Goal: Task Accomplishment & Management: Manage account settings

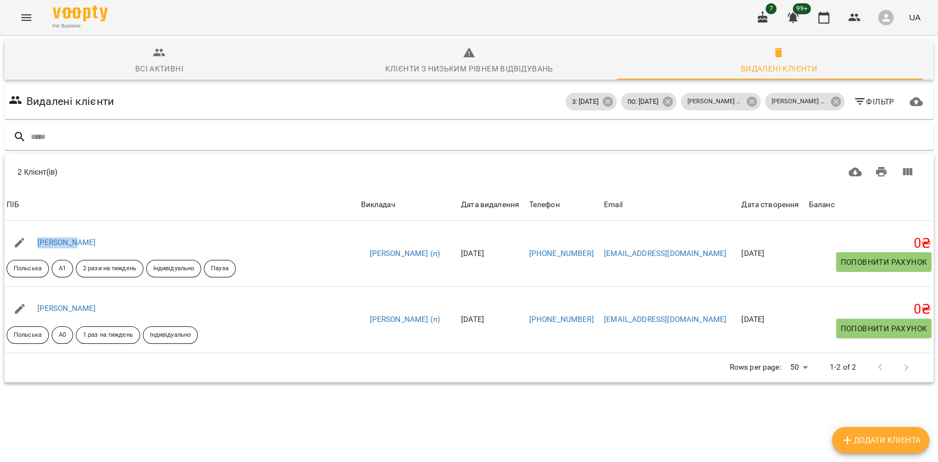
click at [246, 58] on span "Всі активні" at bounding box center [159, 61] width 297 height 30
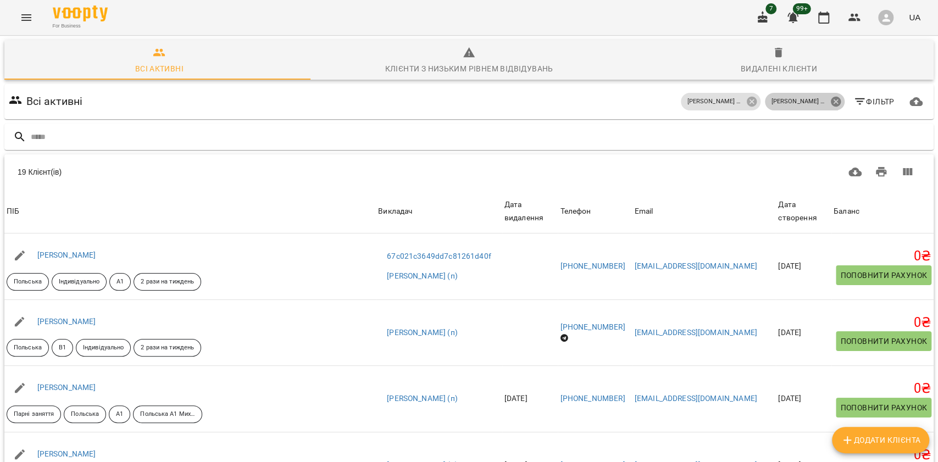
click at [831, 103] on icon at bounding box center [836, 102] width 10 height 10
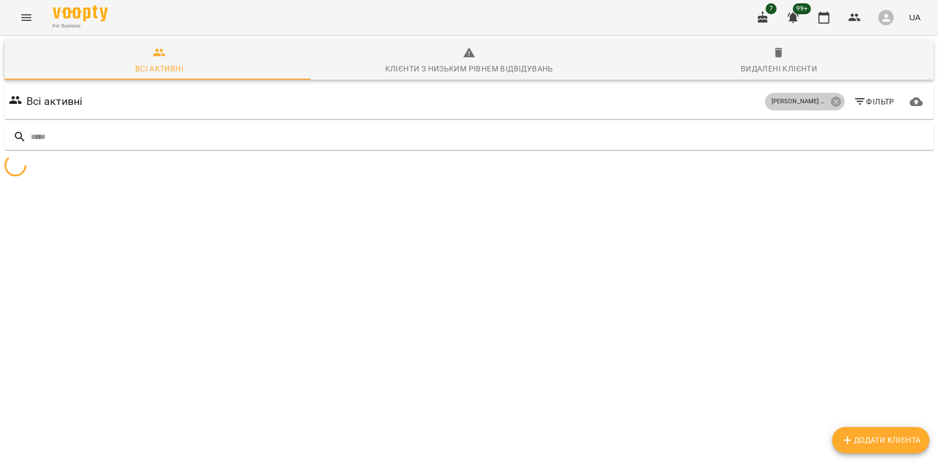
click at [831, 103] on icon at bounding box center [836, 102] width 10 height 10
click at [869, 97] on span "Фільтр" at bounding box center [874, 101] width 41 height 13
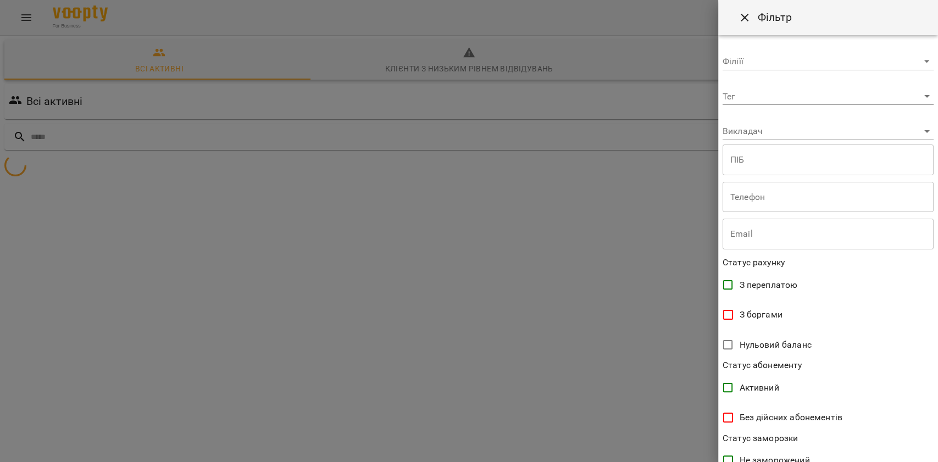
click at [823, 133] on body "**********" at bounding box center [469, 130] width 938 height 261
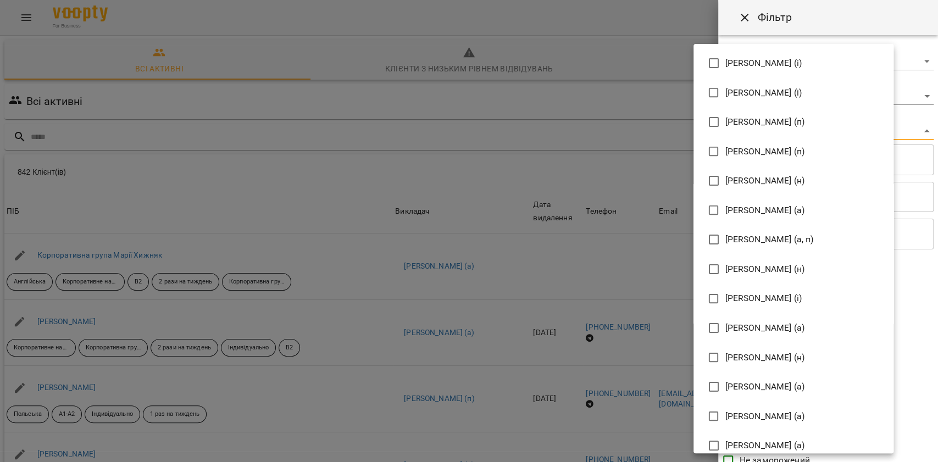
drag, startPoint x: 835, startPoint y: 29, endPoint x: 836, endPoint y: 41, distance: 12.1
click at [835, 29] on div at bounding box center [469, 231] width 938 height 462
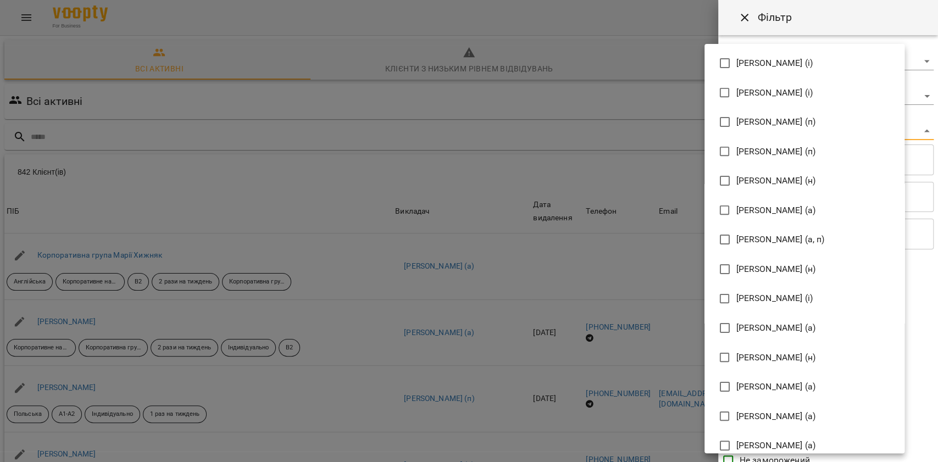
click at [830, 129] on body "For Business 7 99+ UA Всі активні Клієнти з низьким рівнем відвідувань Видалені…" at bounding box center [469, 287] width 938 height 574
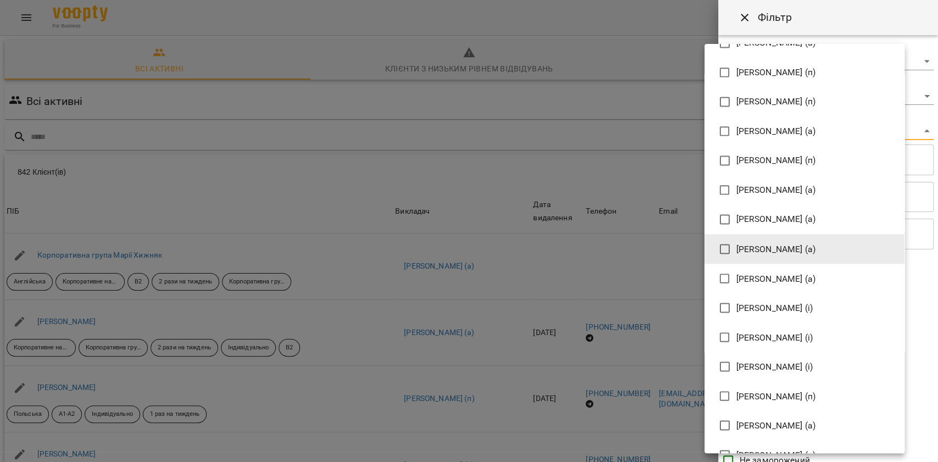
scroll to position [1374, 0]
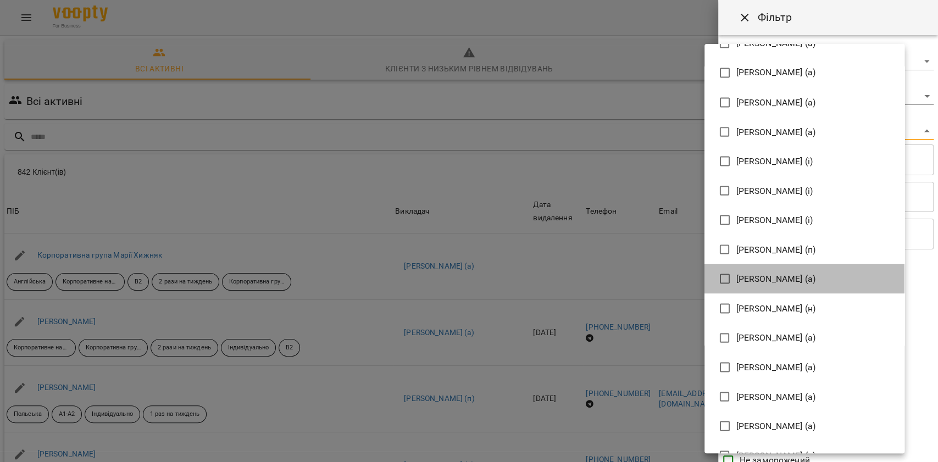
drag, startPoint x: 795, startPoint y: 279, endPoint x: 803, endPoint y: 297, distance: 20.0
click at [795, 278] on span "Мірошник Михайло Павлович (а)" at bounding box center [777, 278] width 80 height 13
type input "**********"
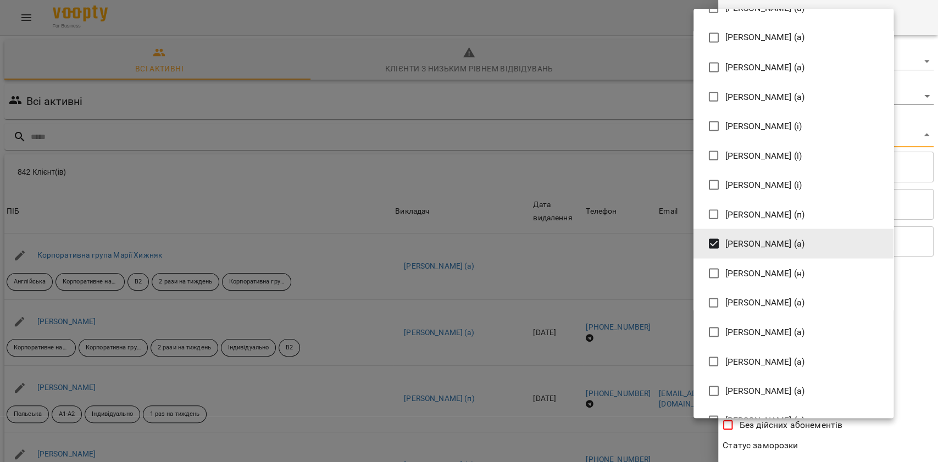
click at [885, 451] on div at bounding box center [469, 231] width 938 height 462
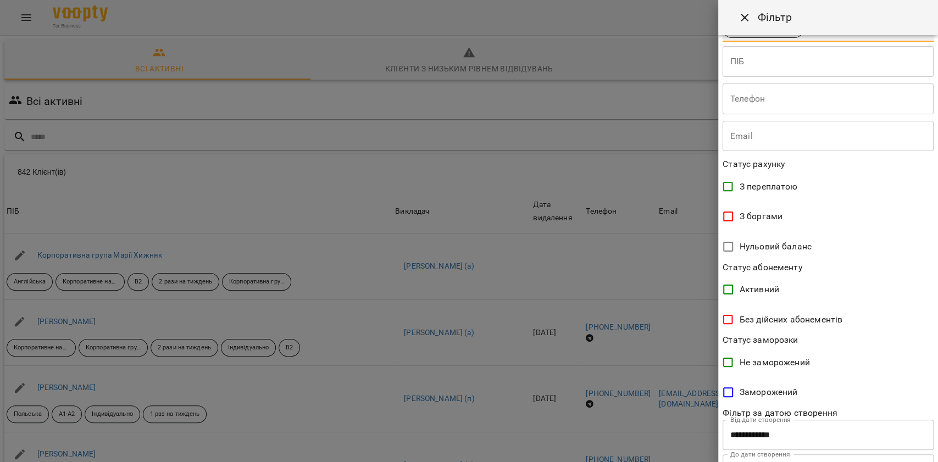
scroll to position [157, 0]
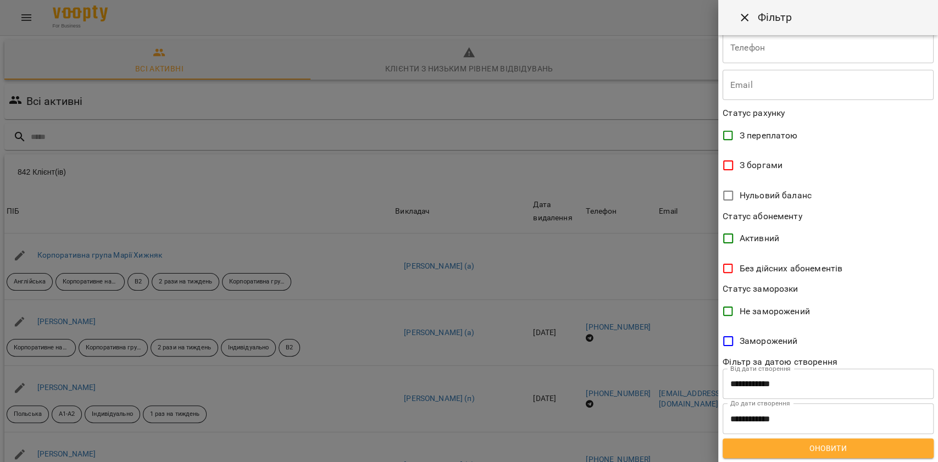
click at [843, 442] on span "Оновити" at bounding box center [829, 448] width 194 height 13
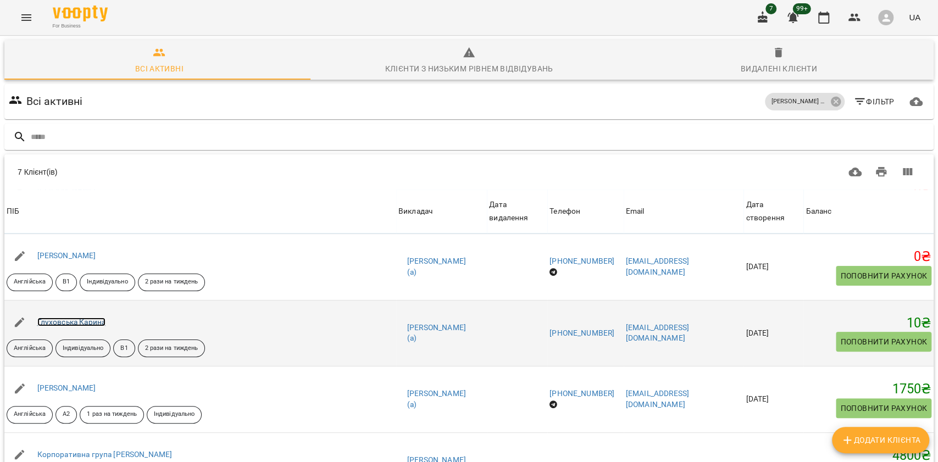
scroll to position [232, 0]
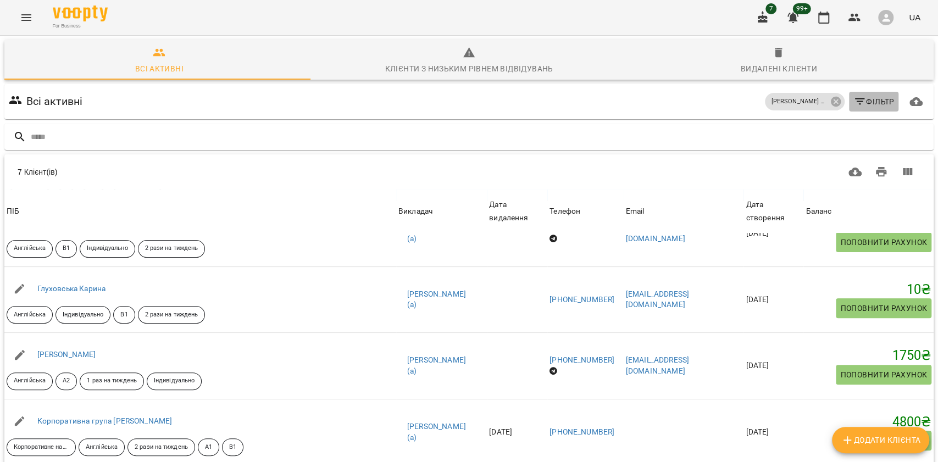
click at [870, 92] on button "Фільтр" at bounding box center [874, 102] width 50 height 20
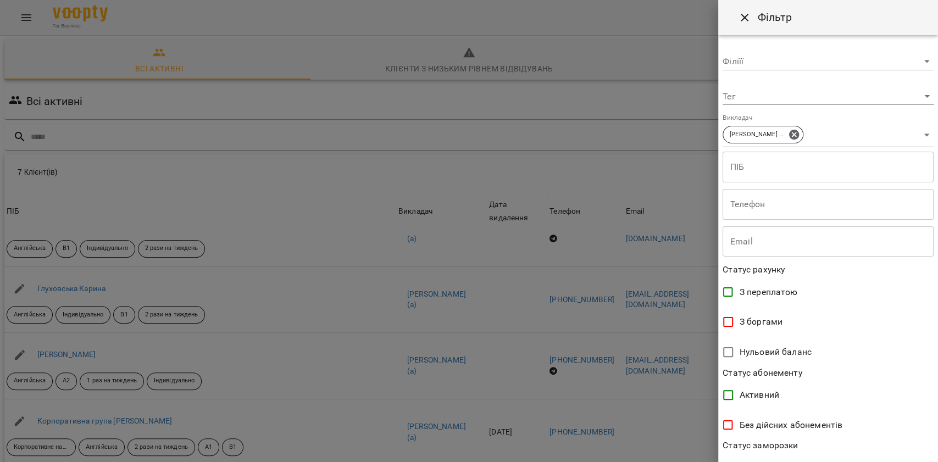
click at [805, 132] on body "For Business 7 99+ UA Всі активні Клієнти з низьким рівнем відвідувань Видалені…" at bounding box center [469, 287] width 938 height 574
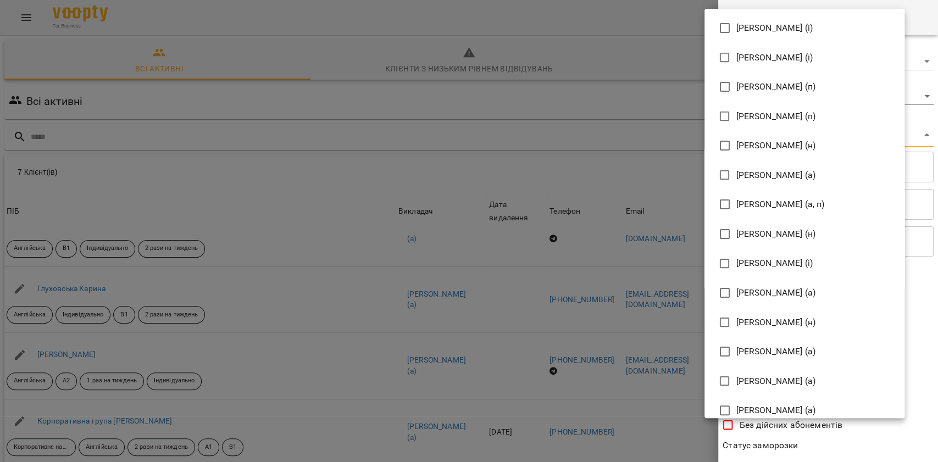
scroll to position [1404, 0]
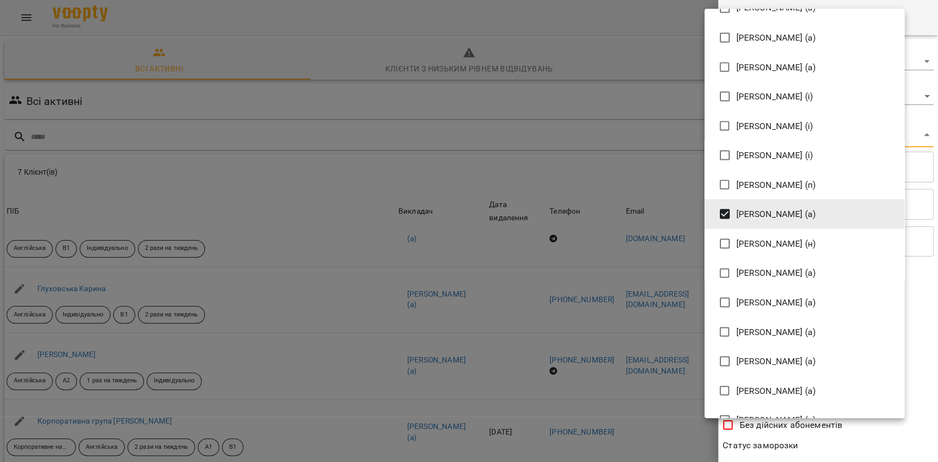
click at [801, 212] on span "Мірошник Михайло Павлович (а)" at bounding box center [777, 213] width 80 height 13
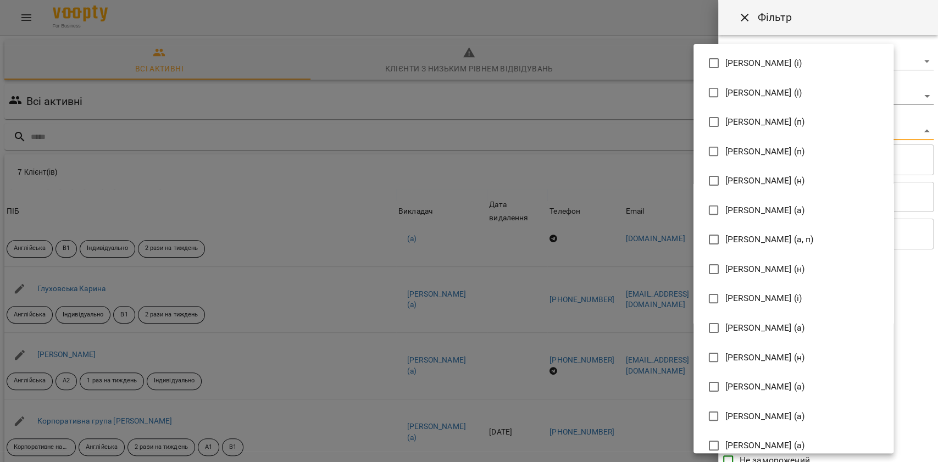
scroll to position [2081, 0]
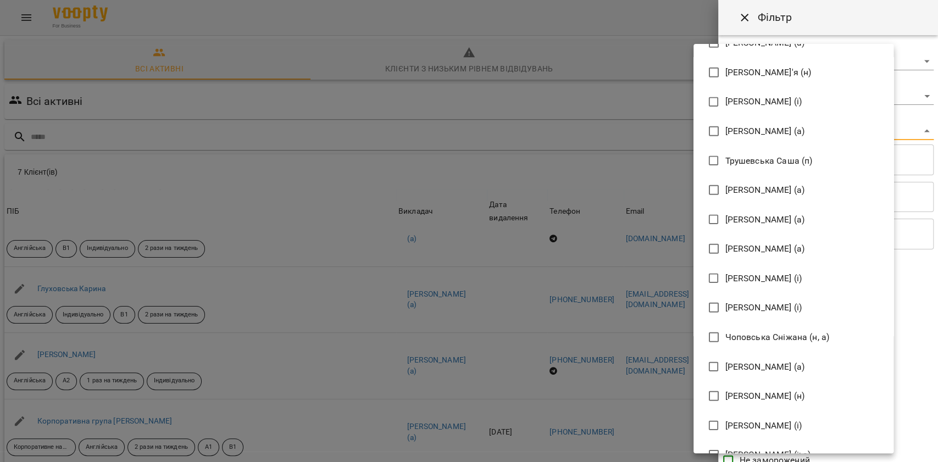
click at [805, 247] on span "[PERSON_NAME] (а)" at bounding box center [766, 248] width 80 height 13
type input "**********"
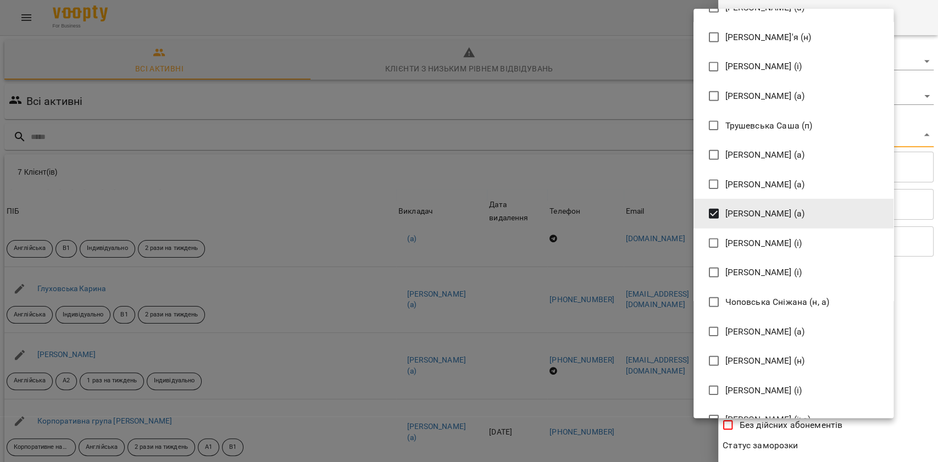
click at [868, 6] on div at bounding box center [469, 231] width 938 height 462
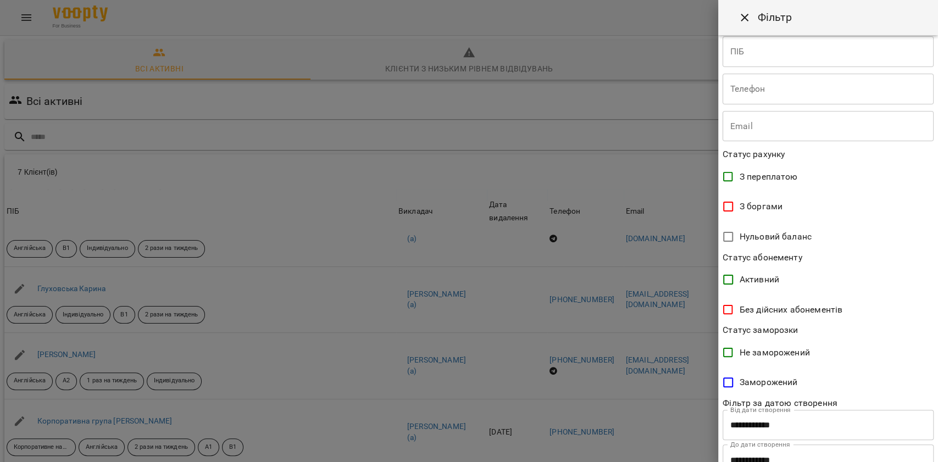
scroll to position [157, 0]
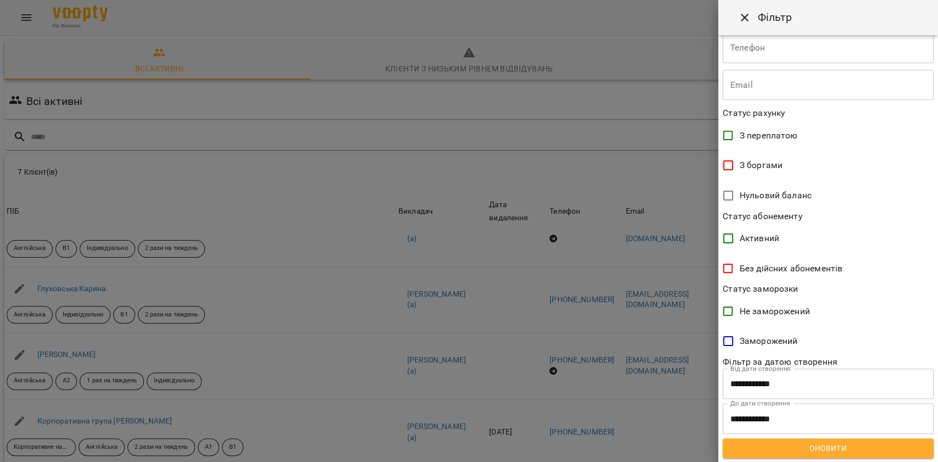
click at [814, 450] on span "Оновити" at bounding box center [829, 448] width 194 height 13
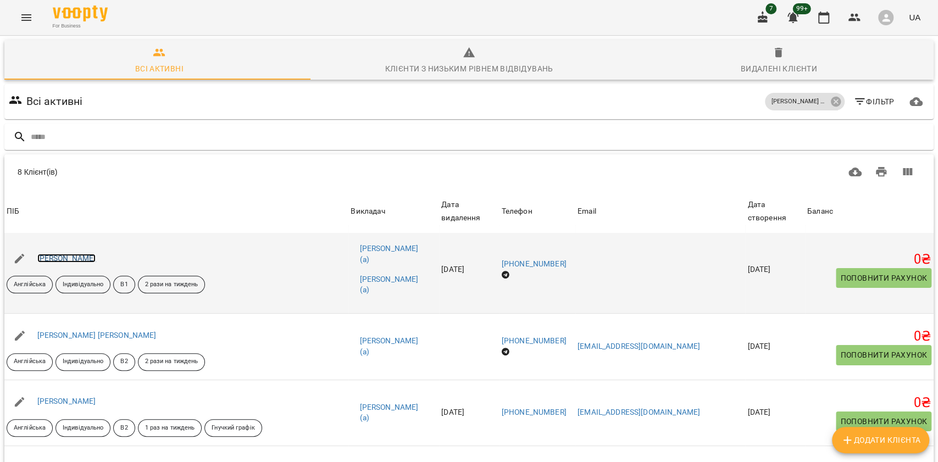
scroll to position [0, 0]
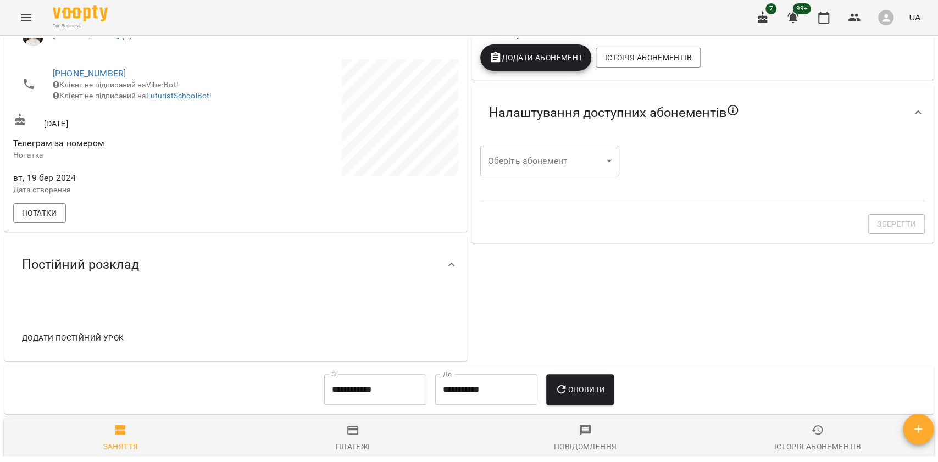
scroll to position [455, 0]
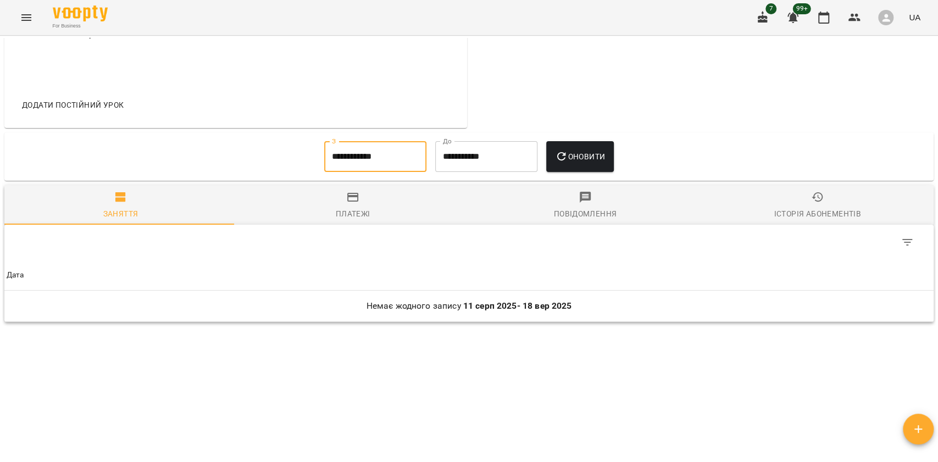
click at [365, 170] on input "**********" at bounding box center [375, 156] width 102 height 31
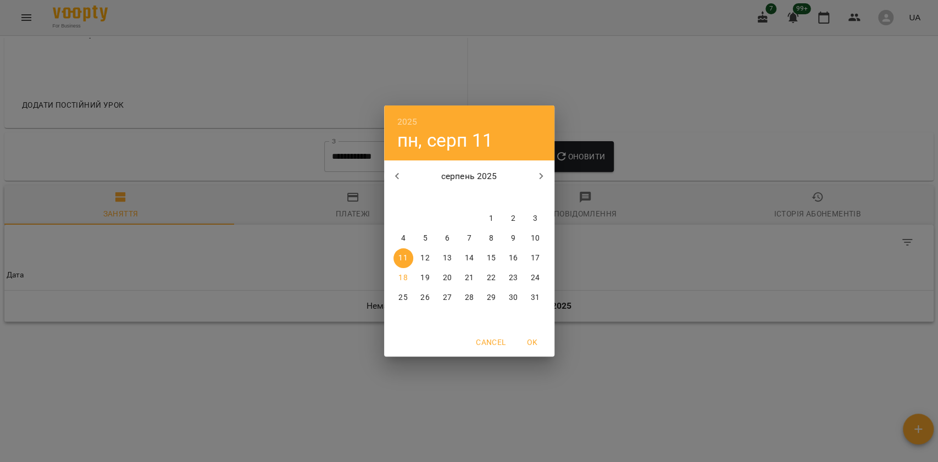
click at [494, 218] on span "1" at bounding box center [492, 218] width 20 height 11
type input "**********"
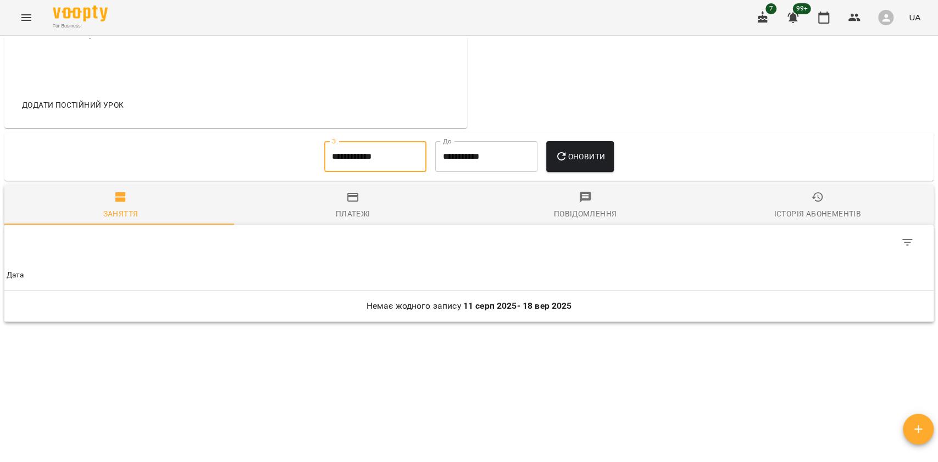
click at [583, 172] on button "Оновити" at bounding box center [580, 156] width 68 height 31
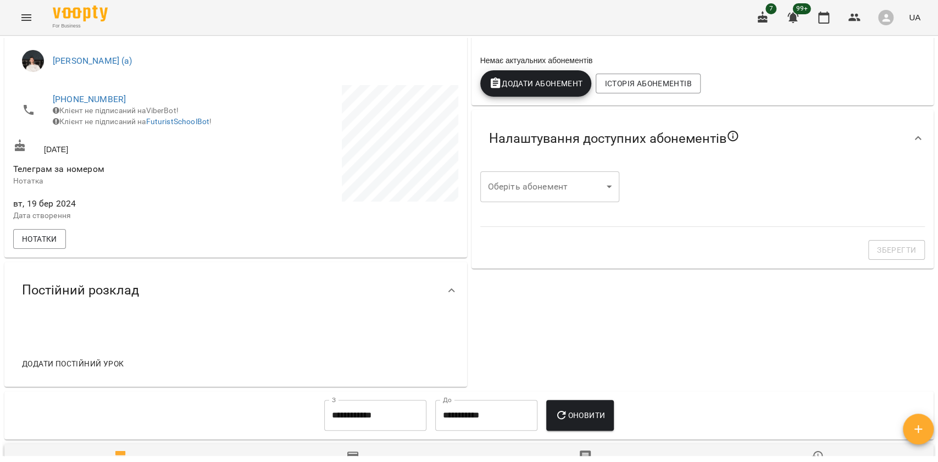
scroll to position [0, 0]
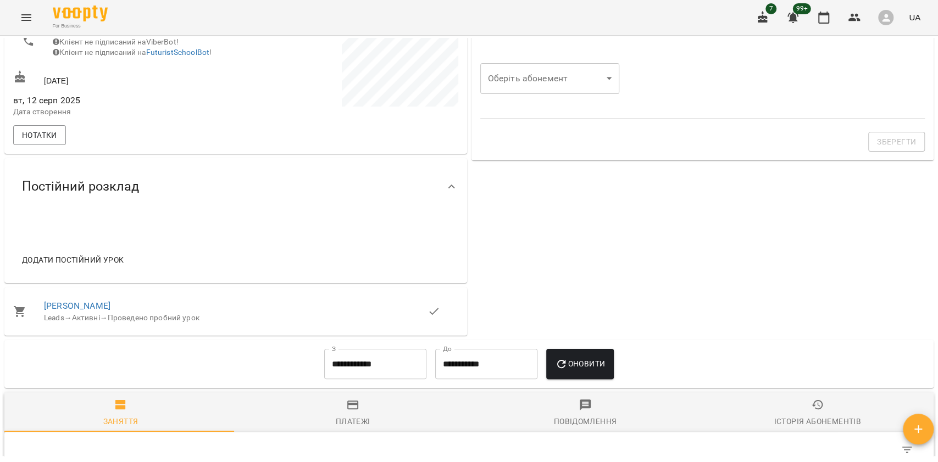
scroll to position [440, 0]
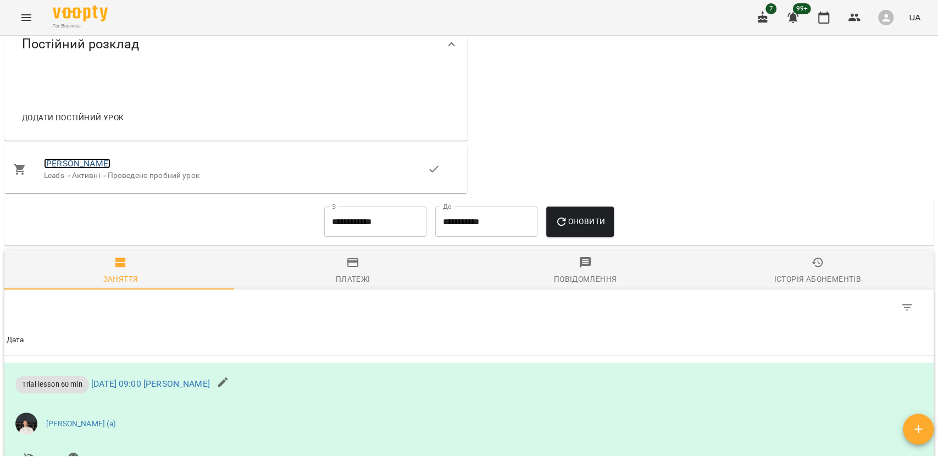
click at [103, 169] on link "Андрій Завгородній" at bounding box center [77, 163] width 67 height 10
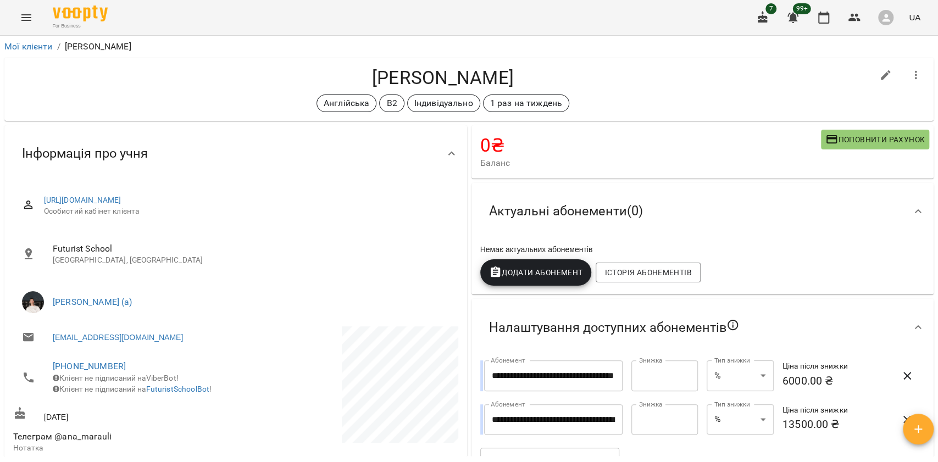
scroll to position [440, 0]
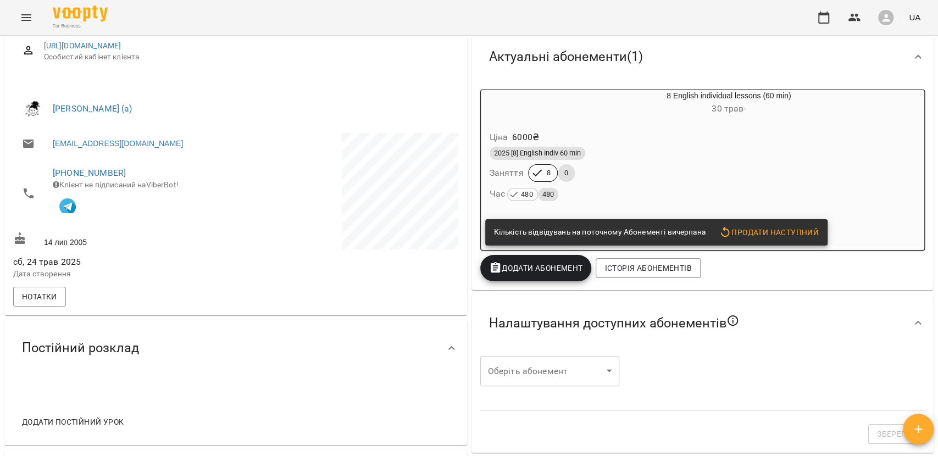
scroll to position [147, 0]
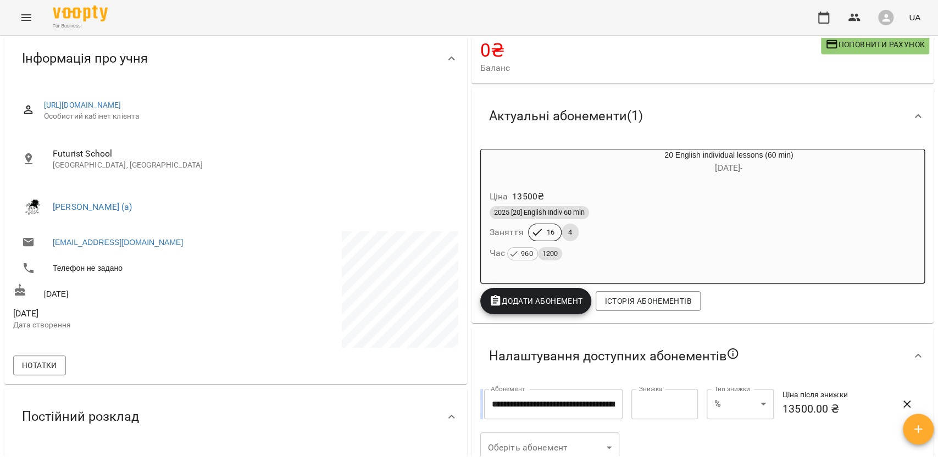
scroll to position [146, 0]
